Goal: Task Accomplishment & Management: Use online tool/utility

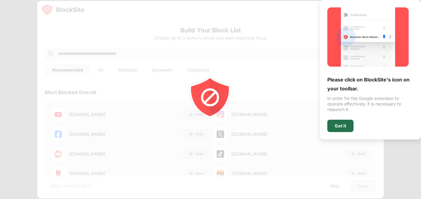
click at [337, 124] on div "Got it" at bounding box center [339, 125] width 11 height 5
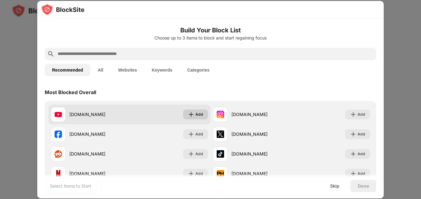
click at [192, 115] on div "Add" at bounding box center [195, 114] width 25 height 10
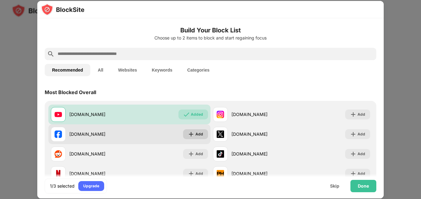
click at [200, 133] on div "Add" at bounding box center [199, 134] width 8 height 6
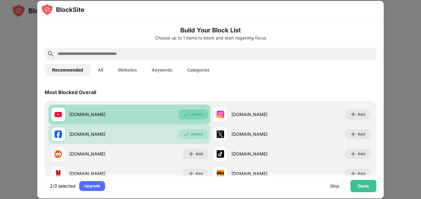
click at [194, 116] on div "Added" at bounding box center [197, 114] width 12 height 6
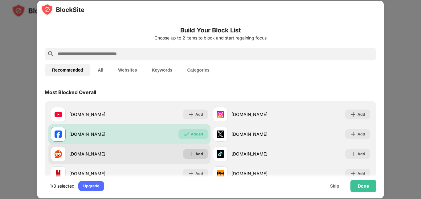
click at [192, 153] on div "Add" at bounding box center [195, 154] width 25 height 10
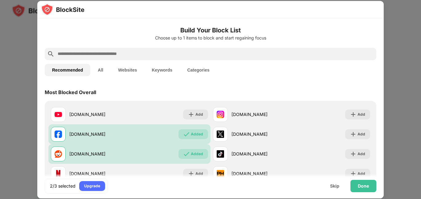
click at [252, 55] on input "text" at bounding box center [215, 53] width 317 height 7
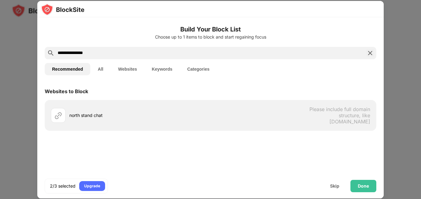
drag, startPoint x: 148, startPoint y: 54, endPoint x: 32, endPoint y: 56, distance: 115.8
click at [32, 198] on div "**********" at bounding box center [210, 199] width 421 height 0
paste input "**********"
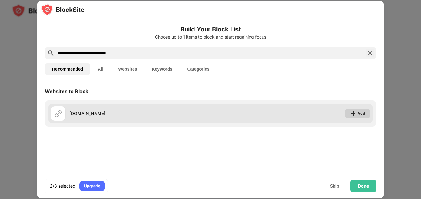
type input "**********"
click at [349, 112] on div "Add" at bounding box center [357, 113] width 25 height 10
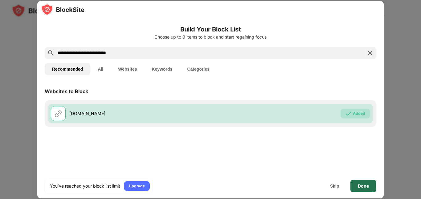
click at [358, 184] on div "Done" at bounding box center [363, 185] width 11 height 5
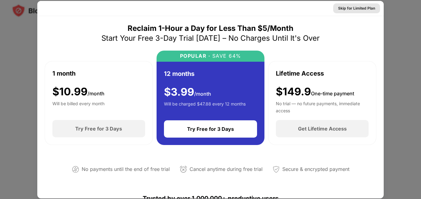
click at [353, 8] on div "Skip for Limited Plan" at bounding box center [356, 8] width 37 height 6
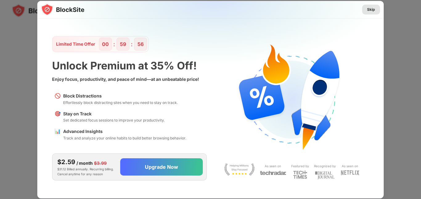
click at [370, 11] on div "Skip" at bounding box center [371, 9] width 8 height 6
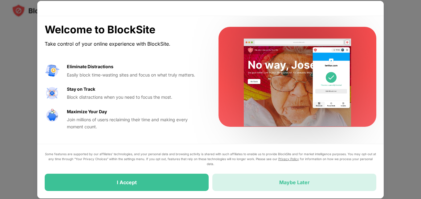
click at [259, 182] on div "Maybe Later" at bounding box center [294, 181] width 164 height 17
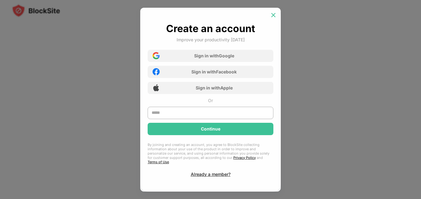
click at [273, 17] on img at bounding box center [273, 15] width 6 height 6
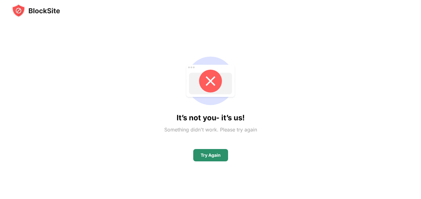
click at [214, 152] on div "Try Again" at bounding box center [210, 155] width 35 height 12
